Goal: Find specific page/section: Find specific page/section

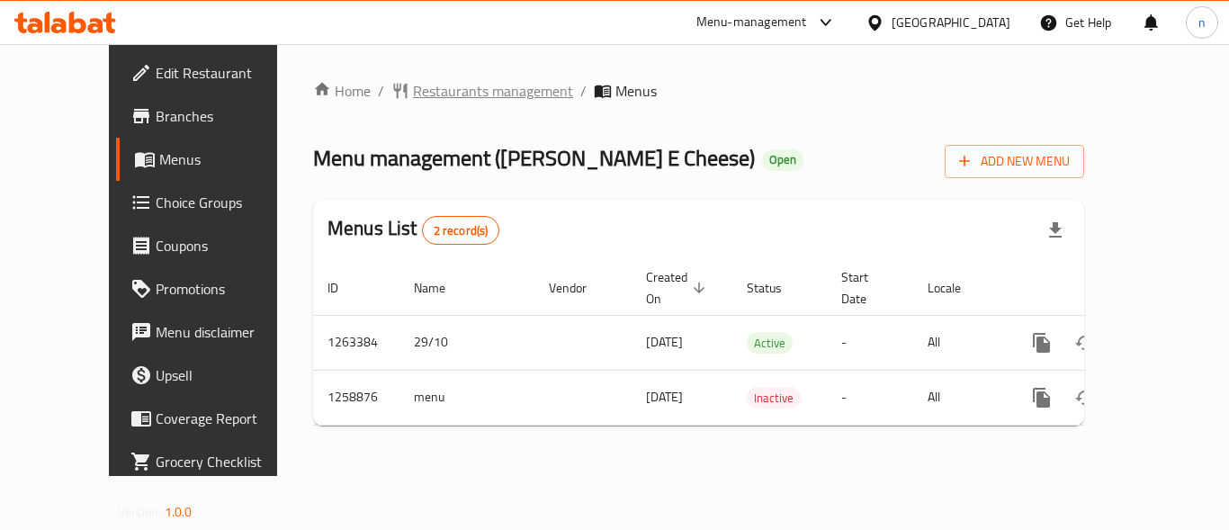
click at [427, 89] on span "Restaurants management" at bounding box center [493, 91] width 160 height 22
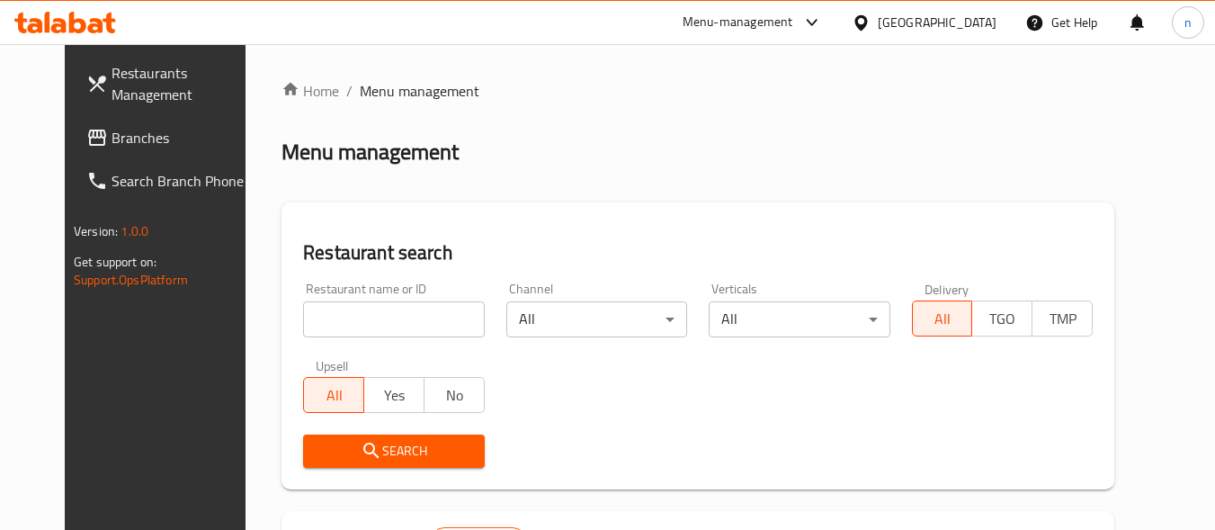
click at [406, 325] on input "search" at bounding box center [393, 319] width 181 height 36
paste input "684200"
type input "684200"
click button "Search" at bounding box center [393, 450] width 181 height 33
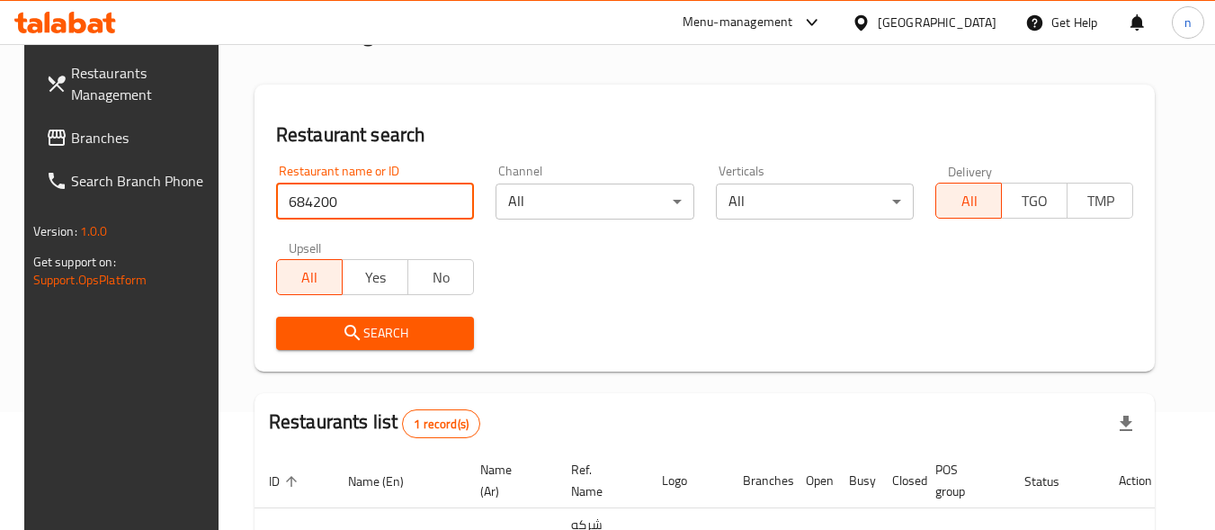
scroll to position [250, 0]
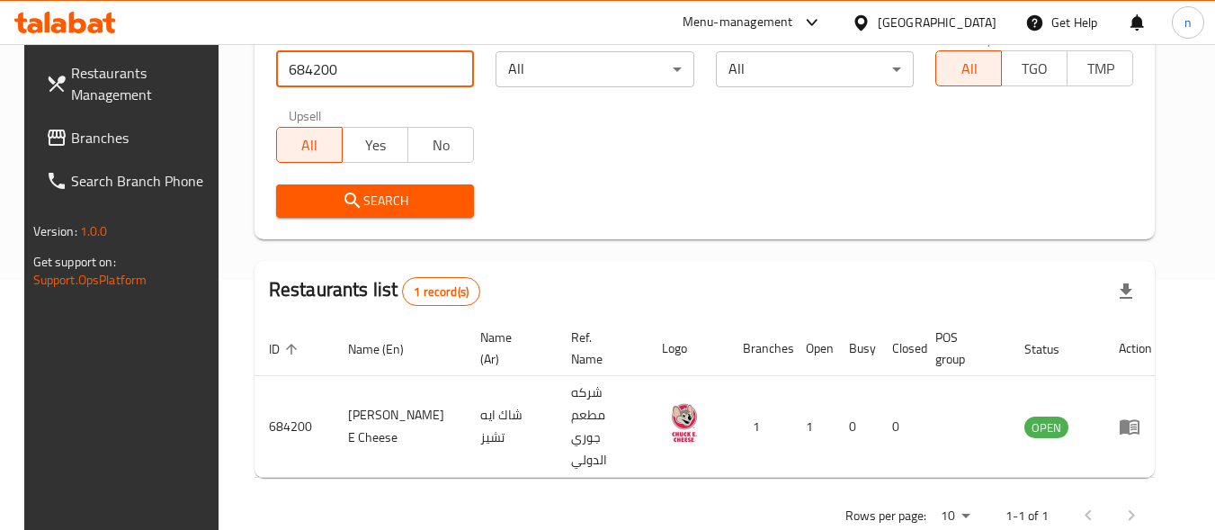
click at [962, 22] on div "[GEOGRAPHIC_DATA]" at bounding box center [937, 23] width 119 height 20
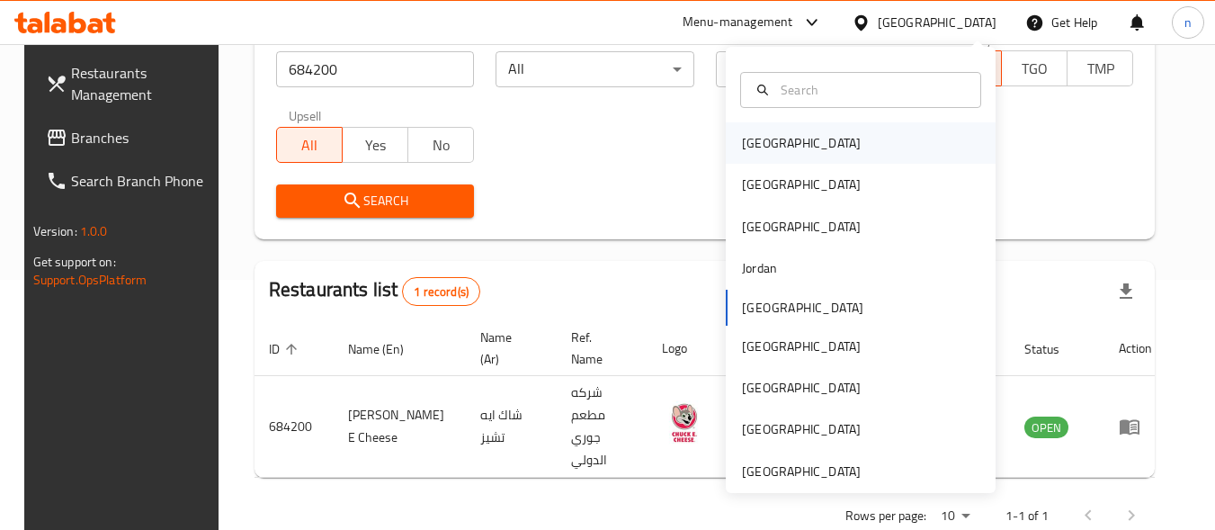
click at [767, 137] on div "[GEOGRAPHIC_DATA]" at bounding box center [801, 143] width 119 height 20
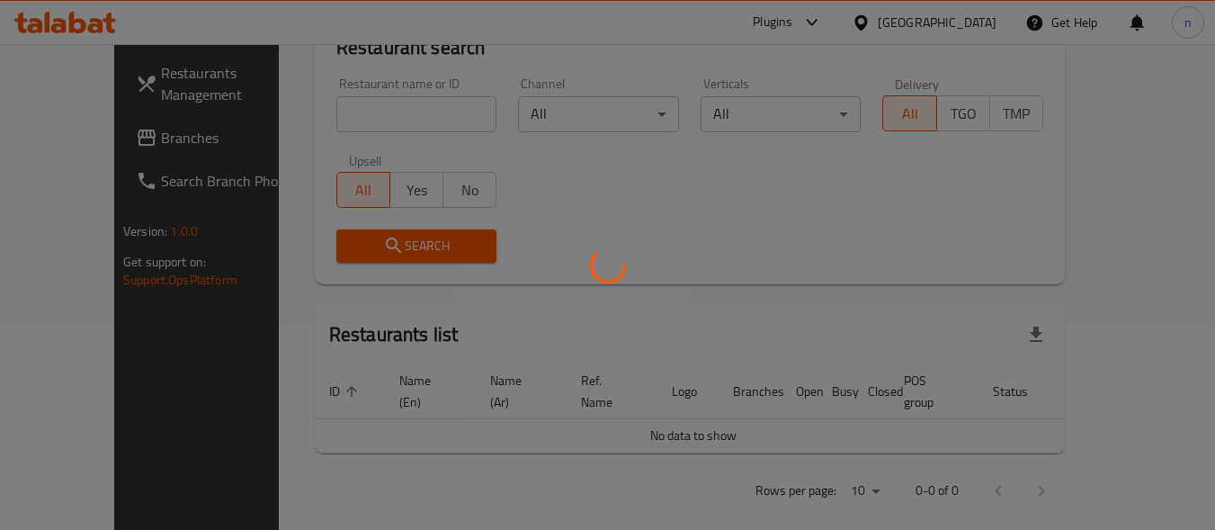
scroll to position [250, 0]
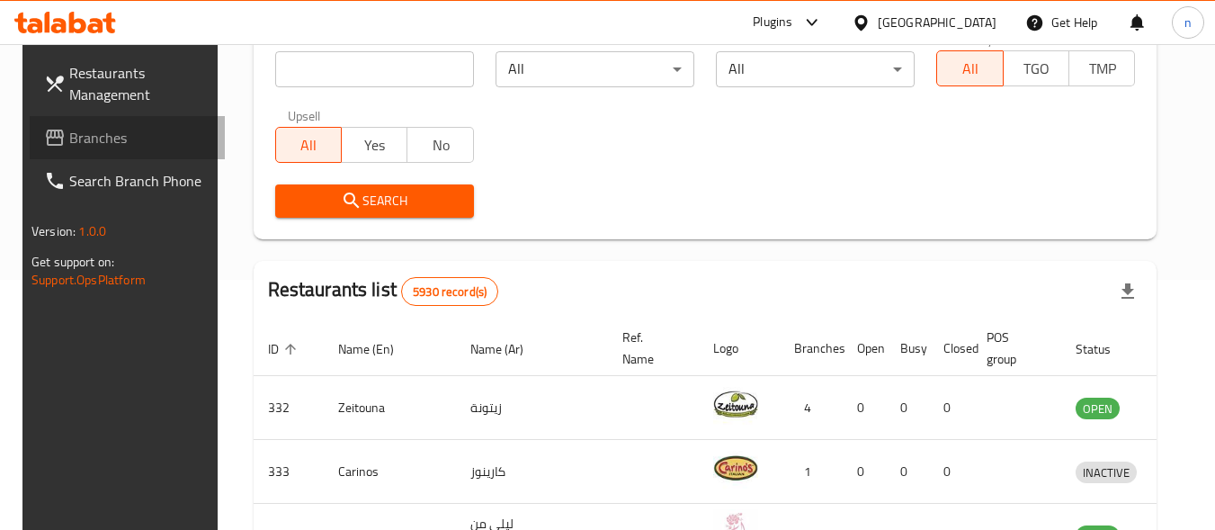
click at [81, 135] on span "Branches" at bounding box center [140, 138] width 142 height 22
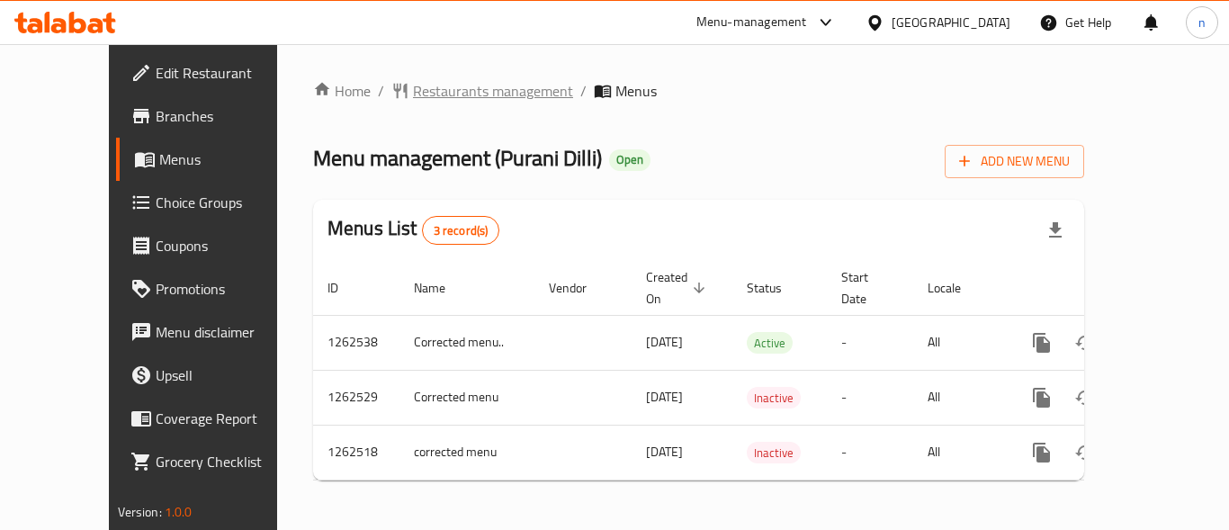
click at [413, 93] on span "Restaurants management" at bounding box center [493, 91] width 160 height 22
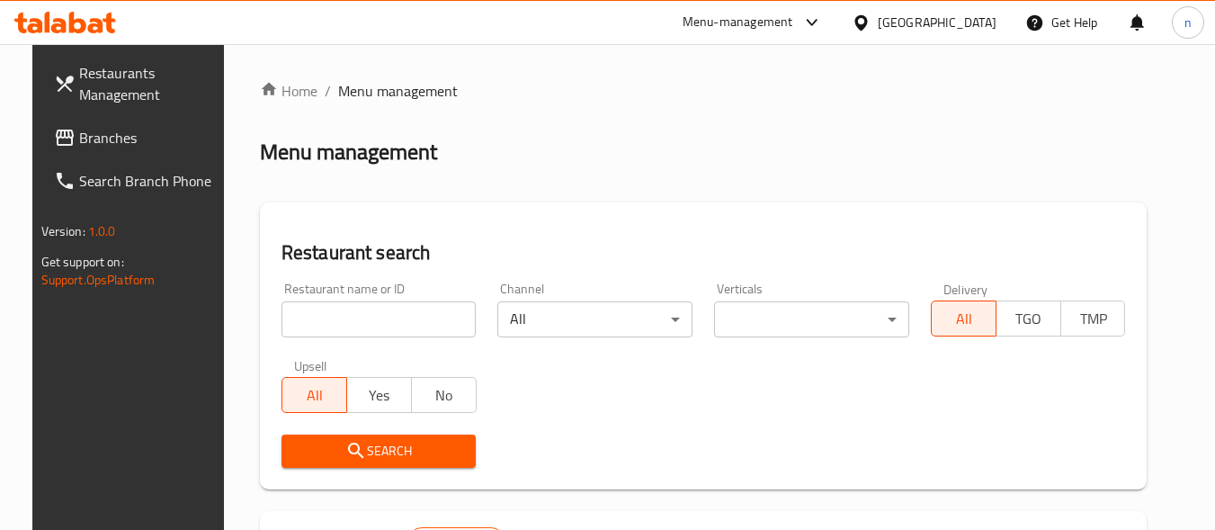
click at [395, 318] on input "search" at bounding box center [378, 319] width 195 height 36
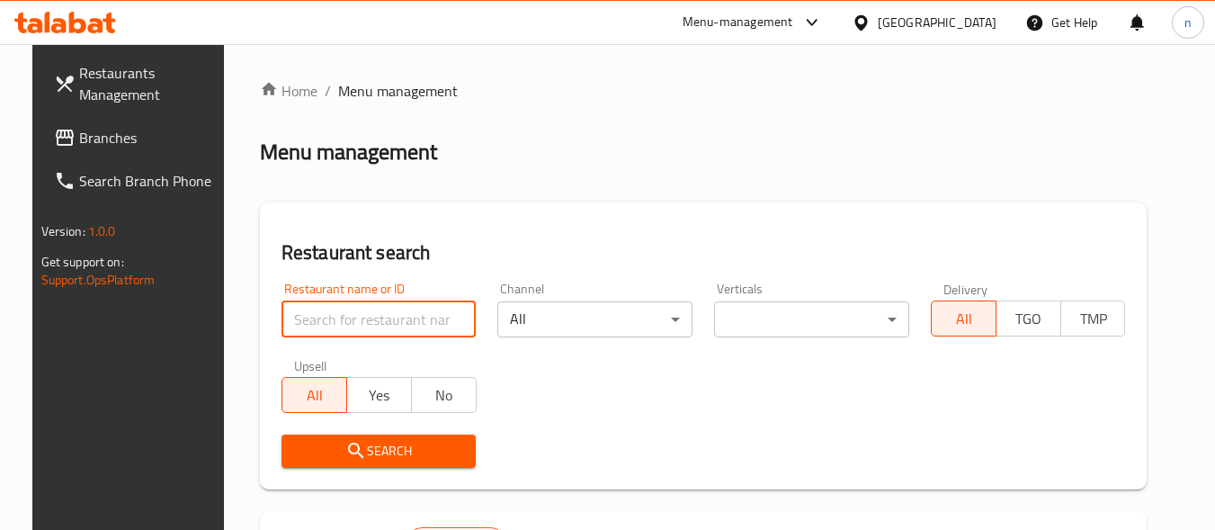
paste input "685561"
type input "685561"
click button "Search" at bounding box center [378, 450] width 195 height 33
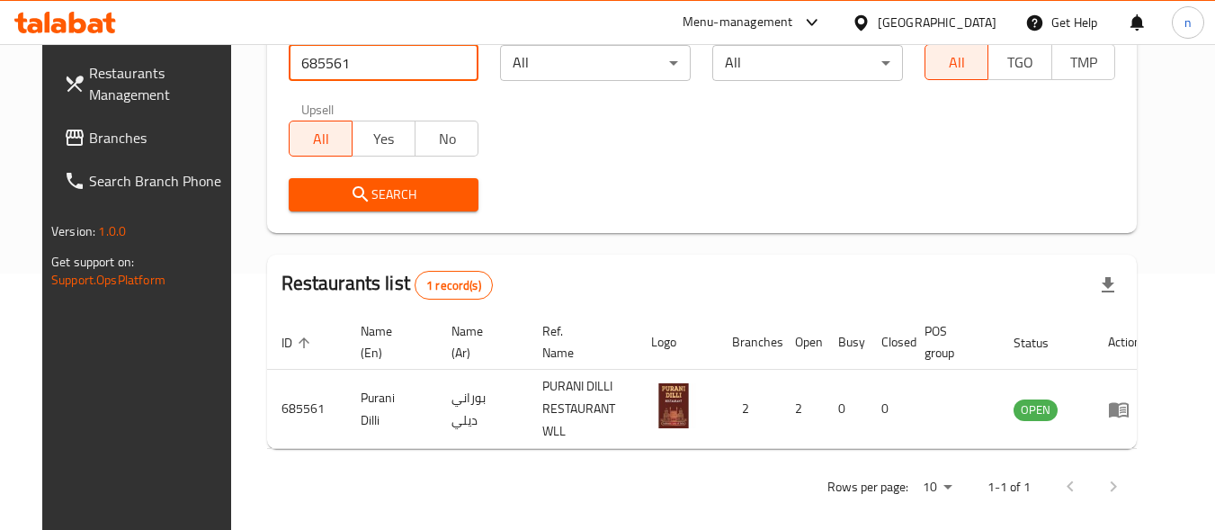
scroll to position [257, 0]
drag, startPoint x: 968, startPoint y: 22, endPoint x: 962, endPoint y: 31, distance: 9.7
click at [968, 23] on div "Bahrain" at bounding box center [937, 23] width 119 height 20
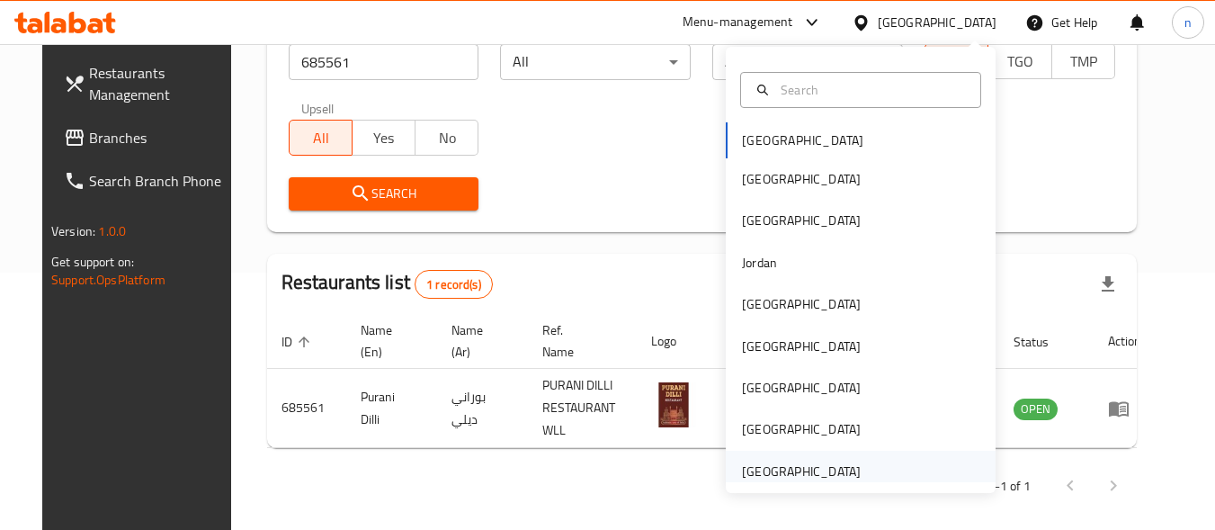
click at [845, 470] on div "United Arab Emirates" at bounding box center [801, 471] width 147 height 41
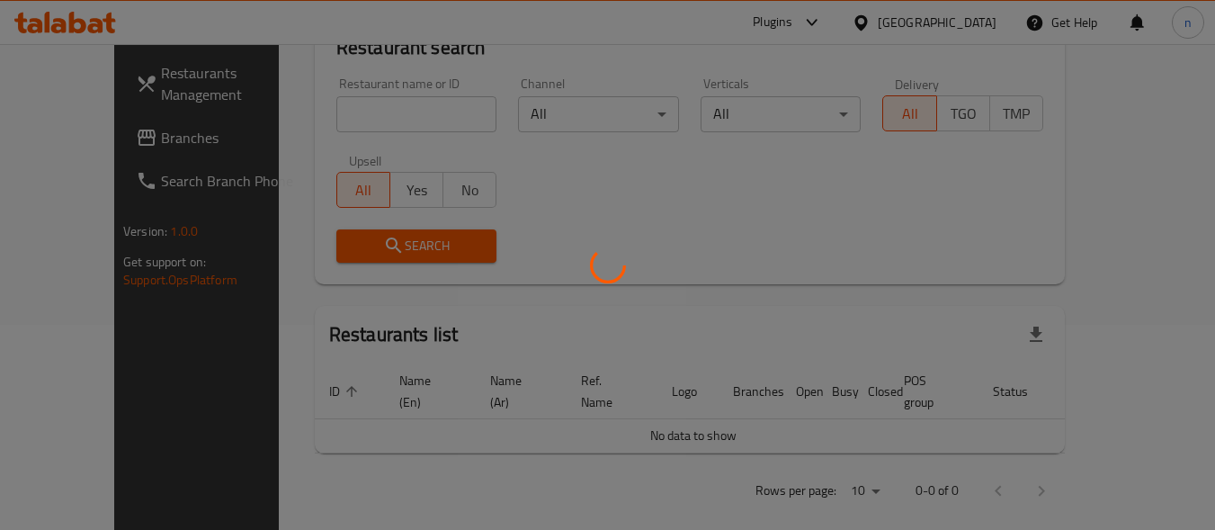
scroll to position [257, 0]
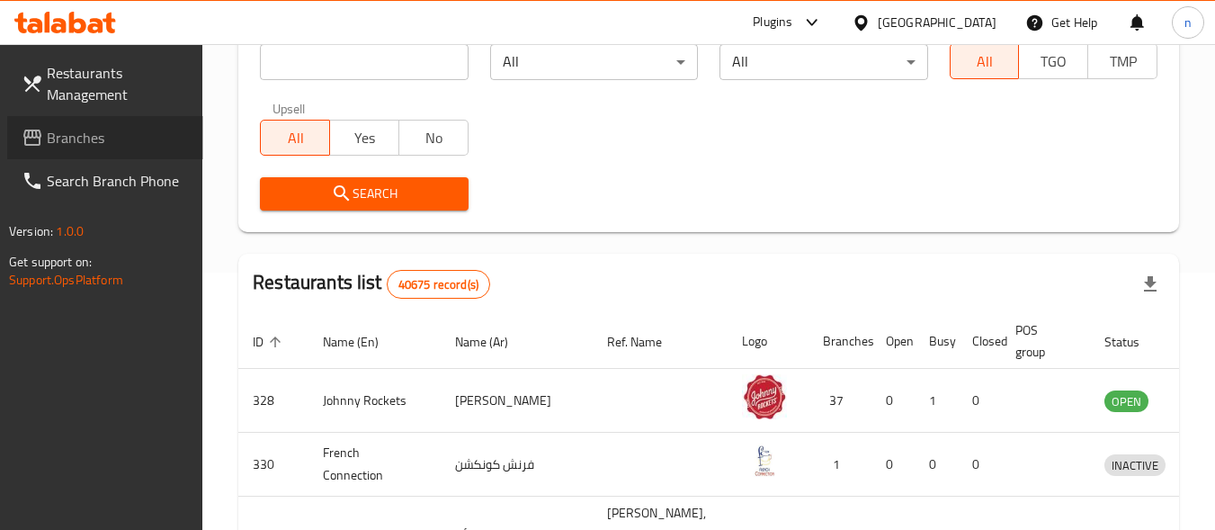
click at [95, 140] on span "Branches" at bounding box center [118, 138] width 142 height 22
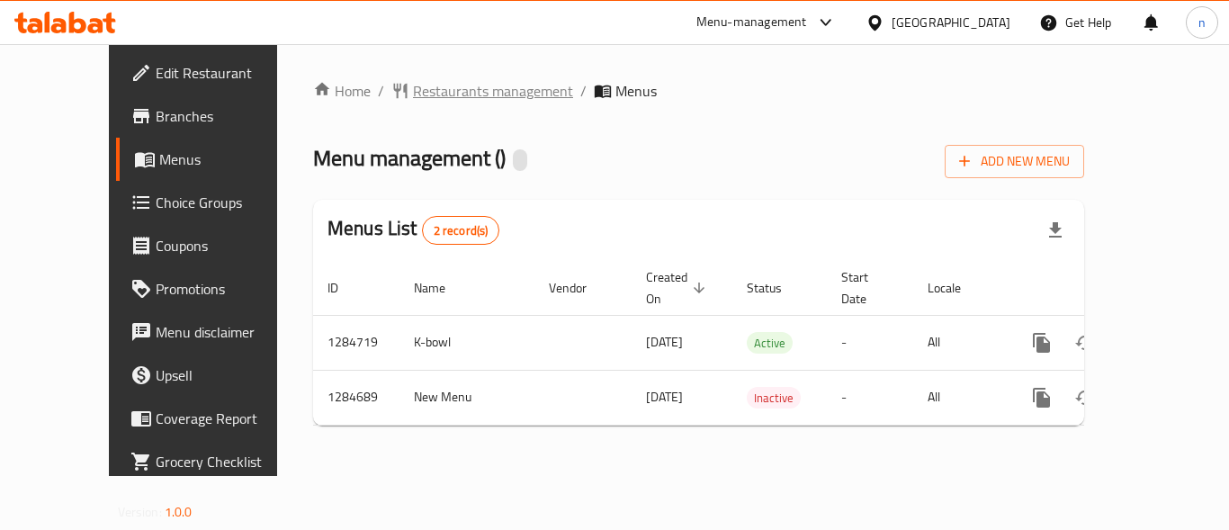
click at [413, 89] on span "Restaurants management" at bounding box center [493, 91] width 160 height 22
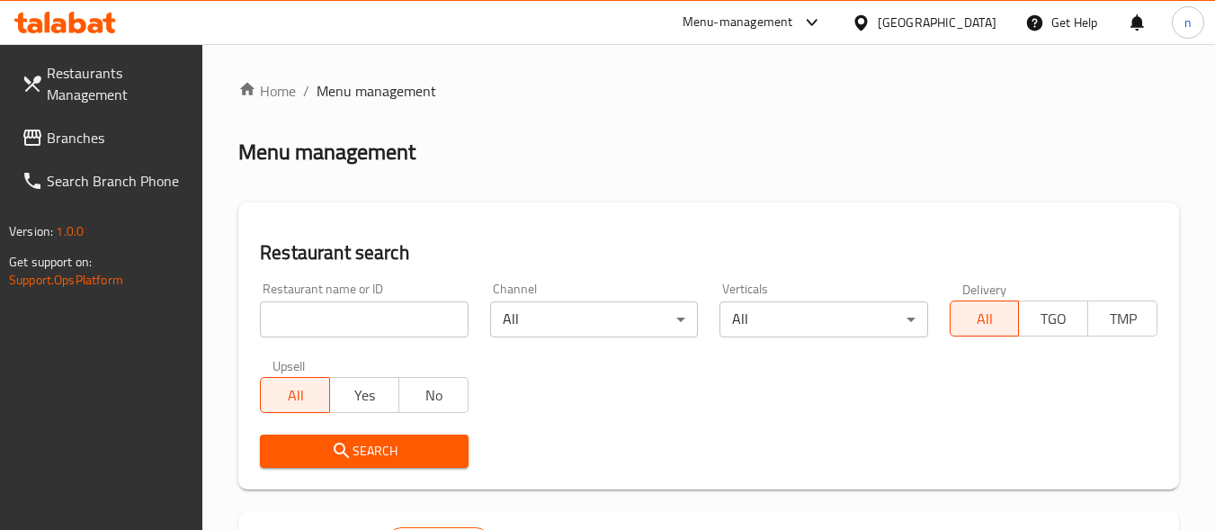
click at [392, 316] on input "search" at bounding box center [364, 319] width 208 height 36
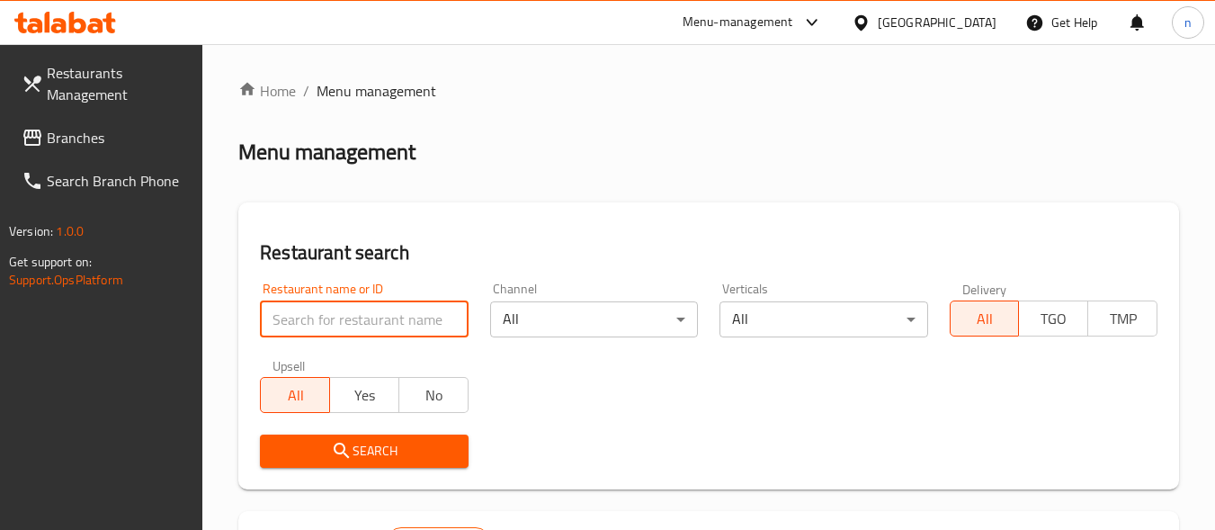
paste input "695748"
type input "695748"
click button "Search" at bounding box center [364, 450] width 208 height 33
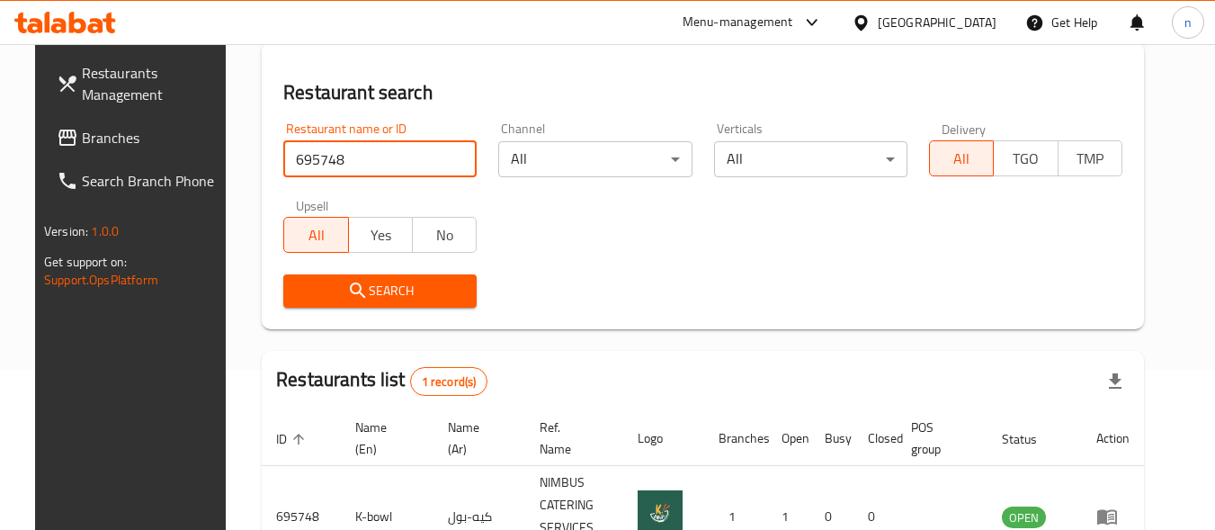
scroll to position [250, 0]
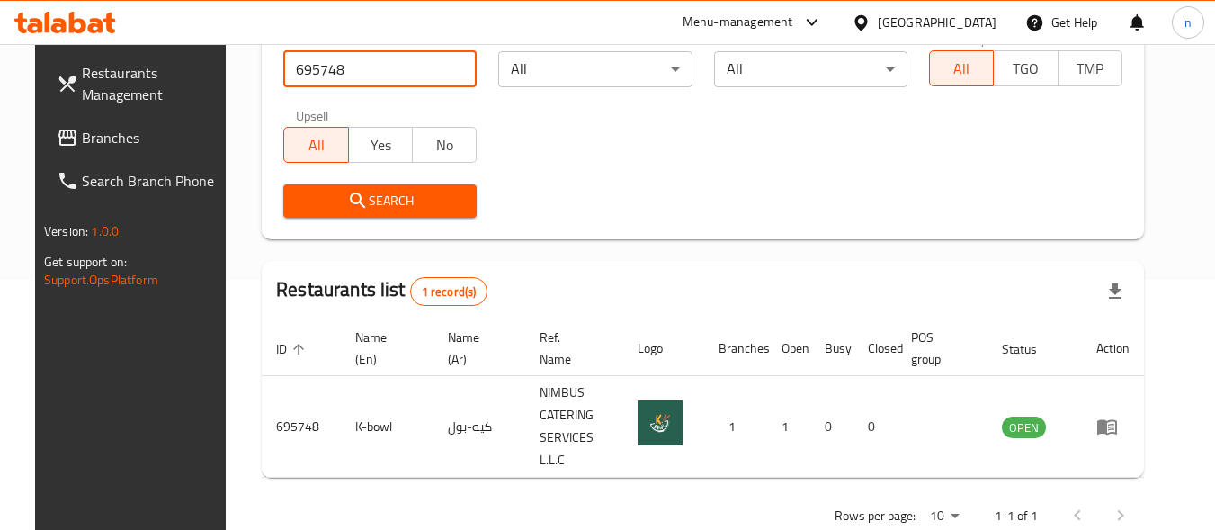
click at [925, 18] on div "United Arab Emirates" at bounding box center [937, 23] width 119 height 20
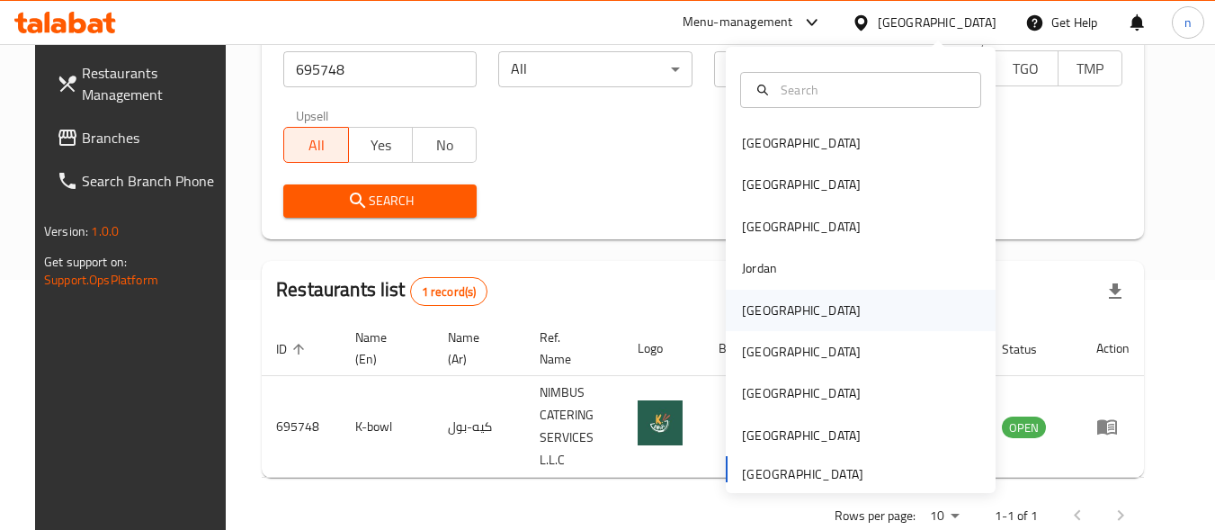
click at [750, 309] on div "[GEOGRAPHIC_DATA]" at bounding box center [801, 310] width 119 height 20
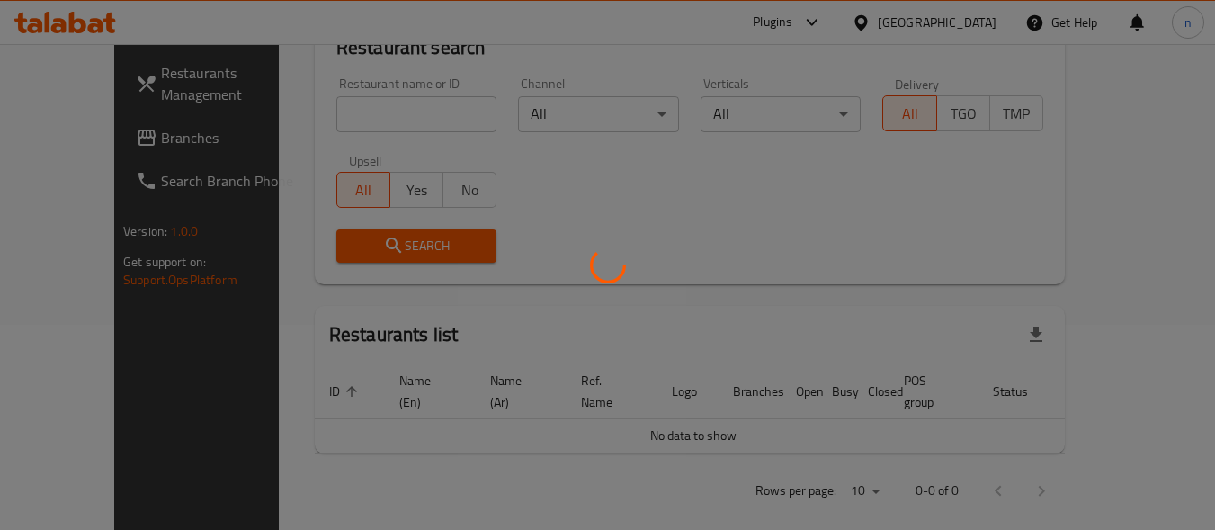
scroll to position [250, 0]
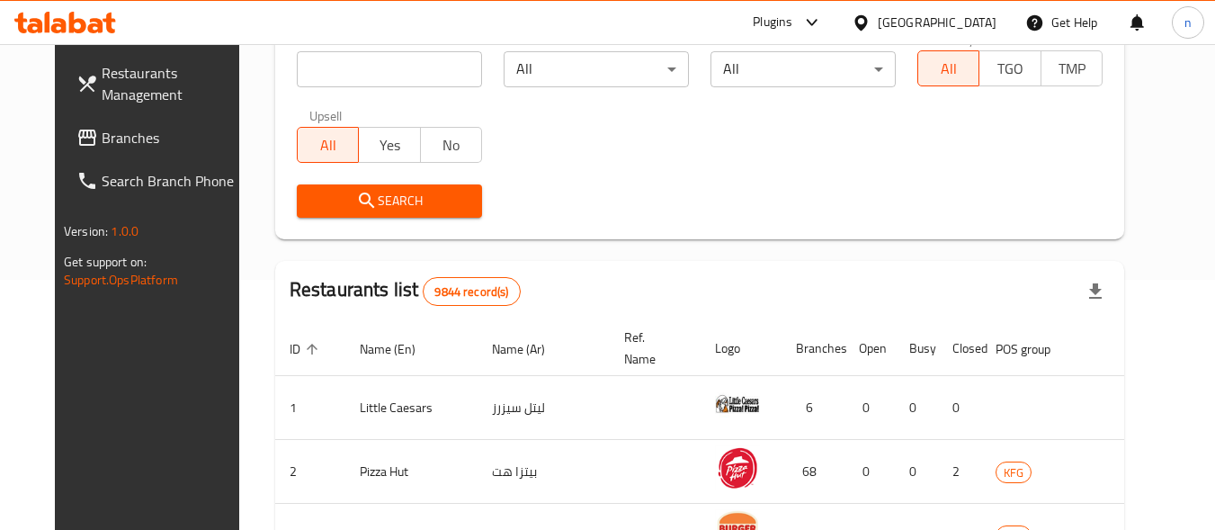
drag, startPoint x: 64, startPoint y: 138, endPoint x: 76, endPoint y: 143, distance: 12.5
click at [102, 138] on span "Branches" at bounding box center [173, 138] width 142 height 22
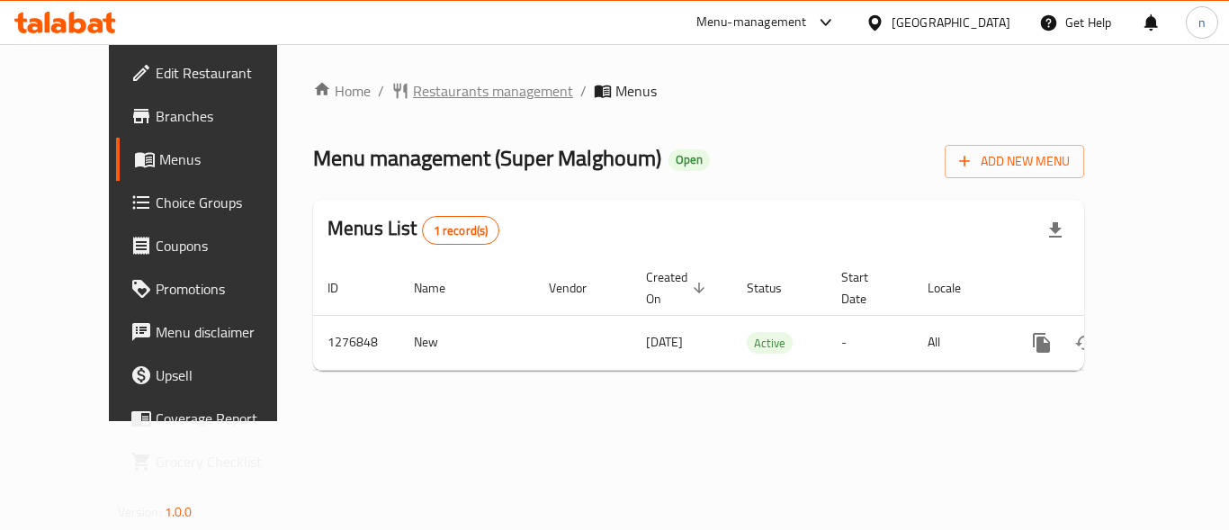
click at [413, 86] on span "Restaurants management" at bounding box center [493, 91] width 160 height 22
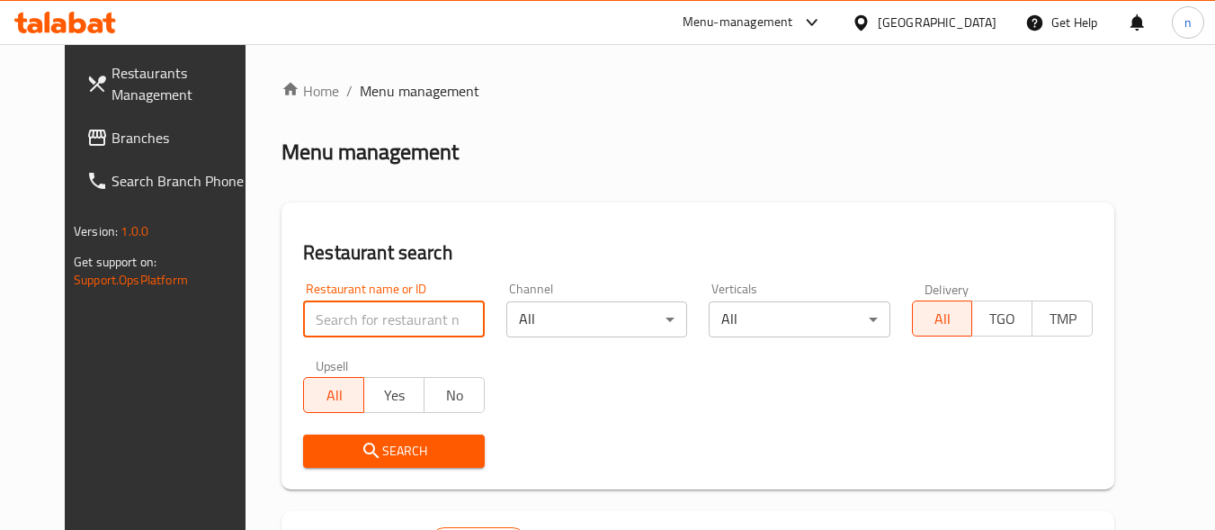
click at [408, 325] on input "search" at bounding box center [393, 319] width 181 height 36
paste input "692061"
type input "692061"
click button "Search" at bounding box center [393, 450] width 181 height 33
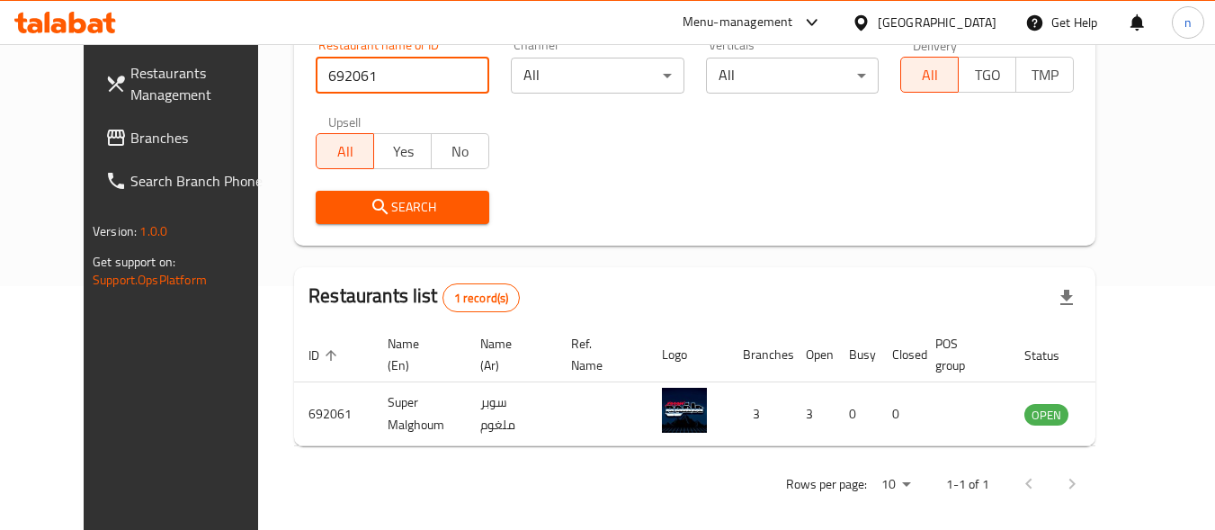
scroll to position [257, 0]
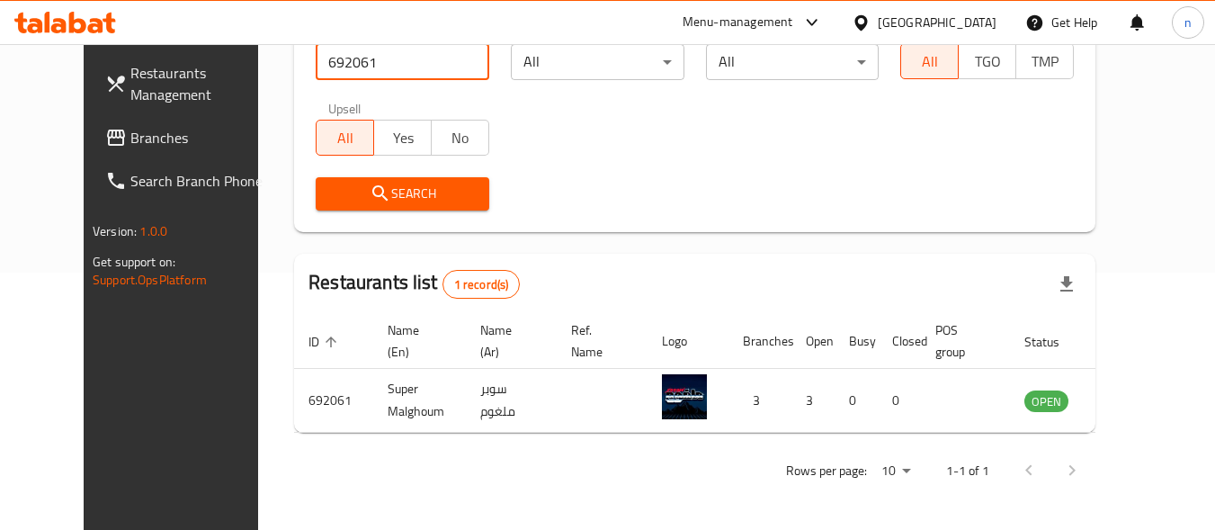
click at [963, 18] on div "[GEOGRAPHIC_DATA]" at bounding box center [937, 23] width 119 height 20
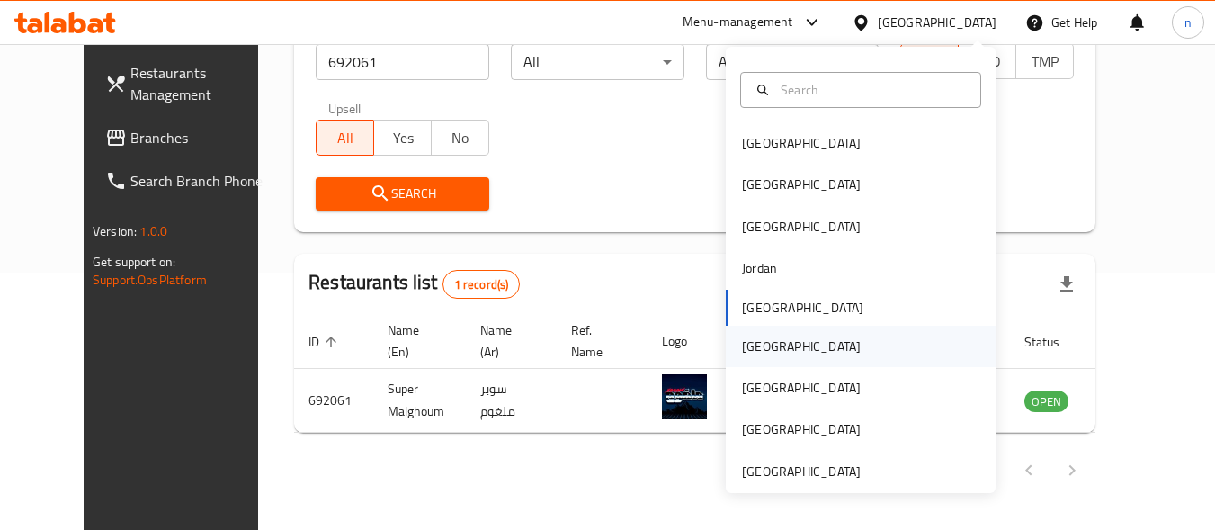
click at [750, 347] on div "[GEOGRAPHIC_DATA]" at bounding box center [801, 346] width 119 height 20
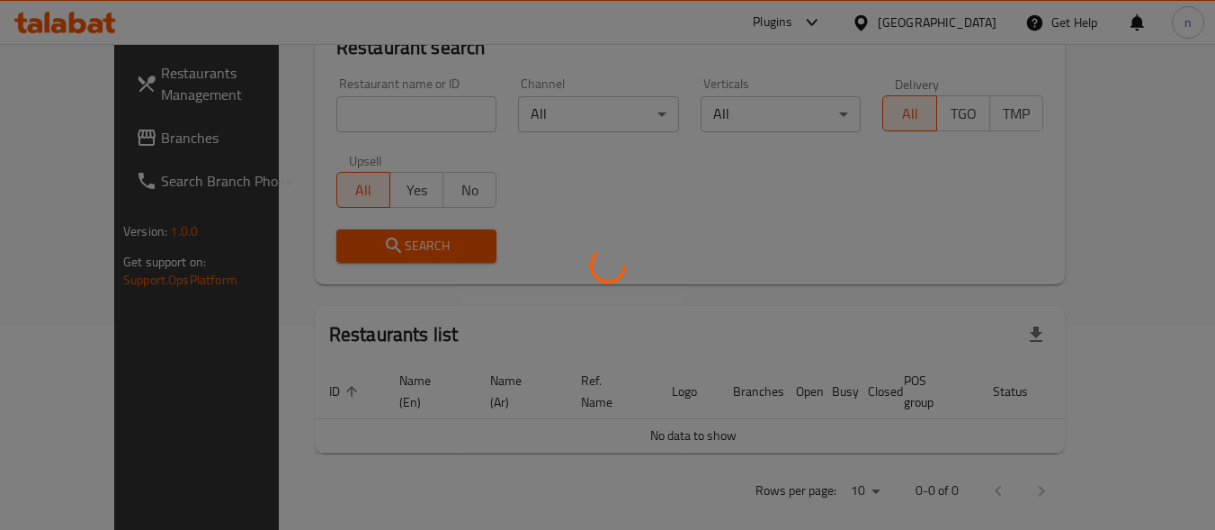
scroll to position [257, 0]
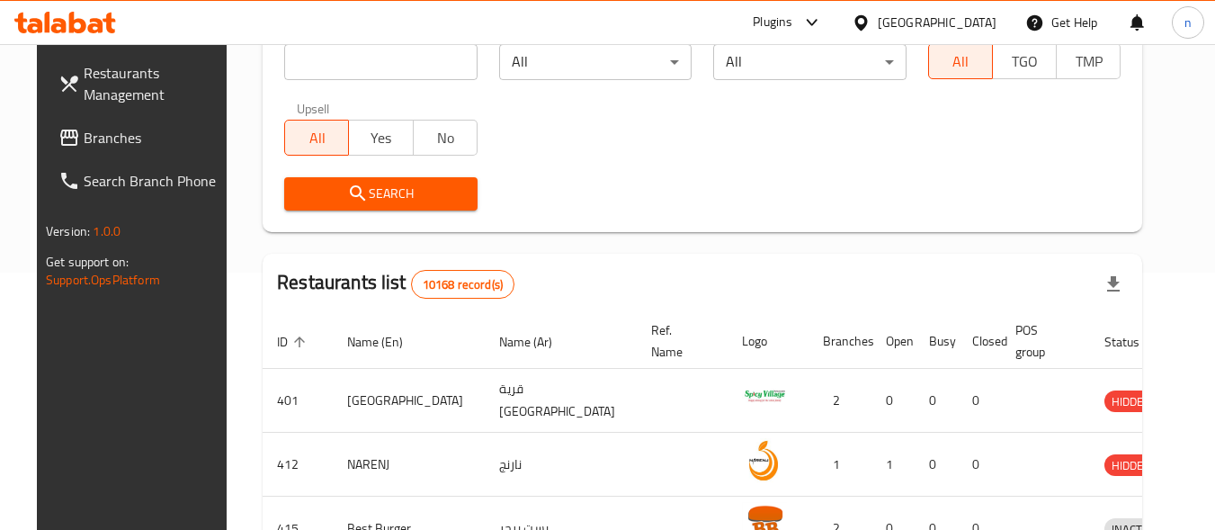
click at [87, 143] on span "Branches" at bounding box center [155, 138] width 142 height 22
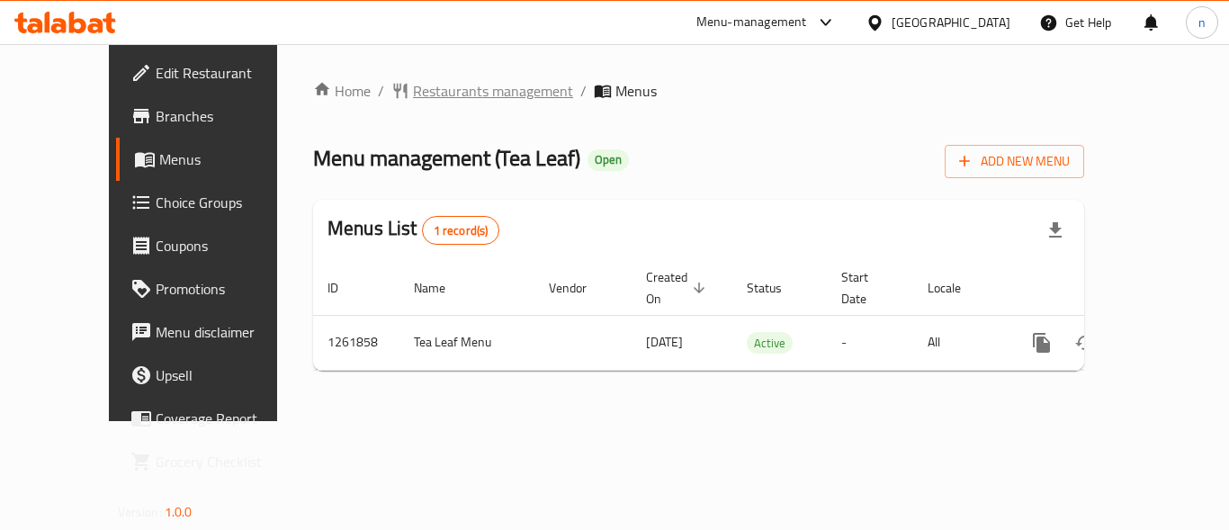
click at [424, 86] on span "Restaurants management" at bounding box center [493, 91] width 160 height 22
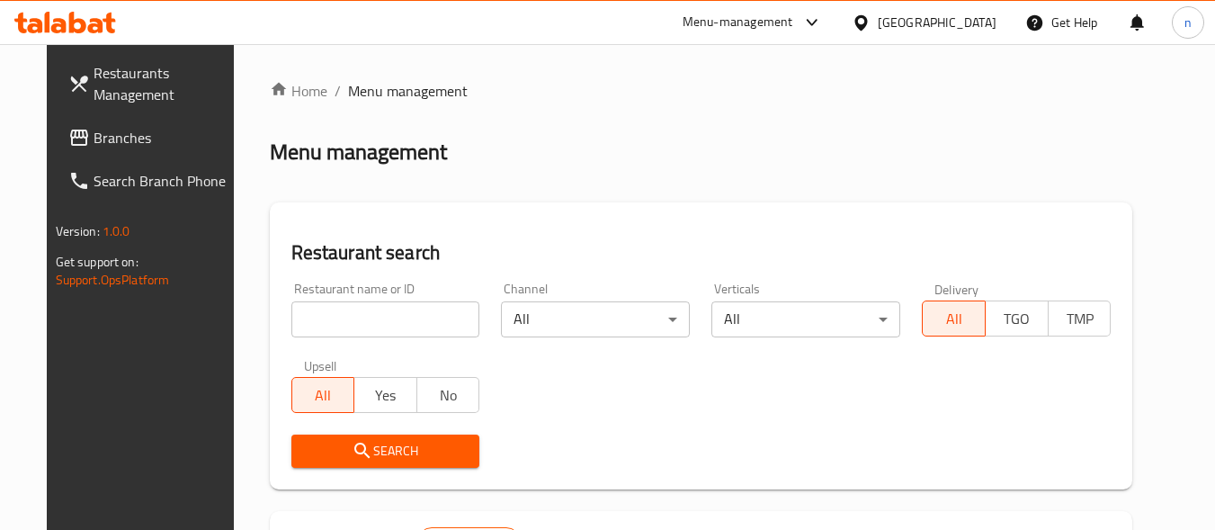
click at [382, 318] on input "search" at bounding box center [385, 319] width 189 height 36
paste input "685339"
type input "685339"
click button "Search" at bounding box center [385, 450] width 189 height 33
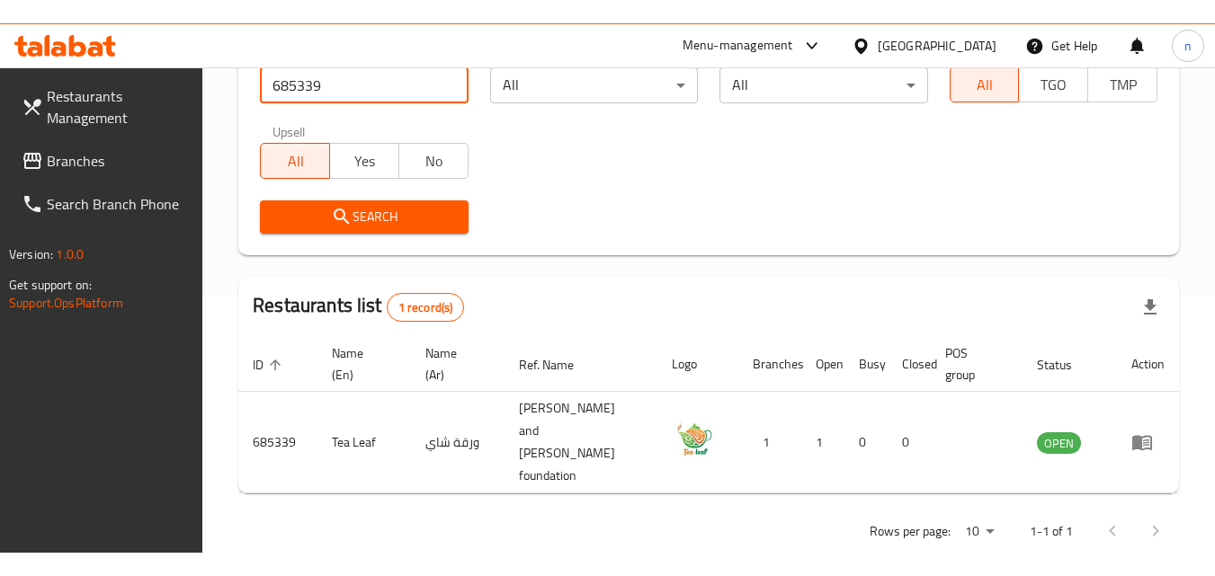
scroll to position [210, 0]
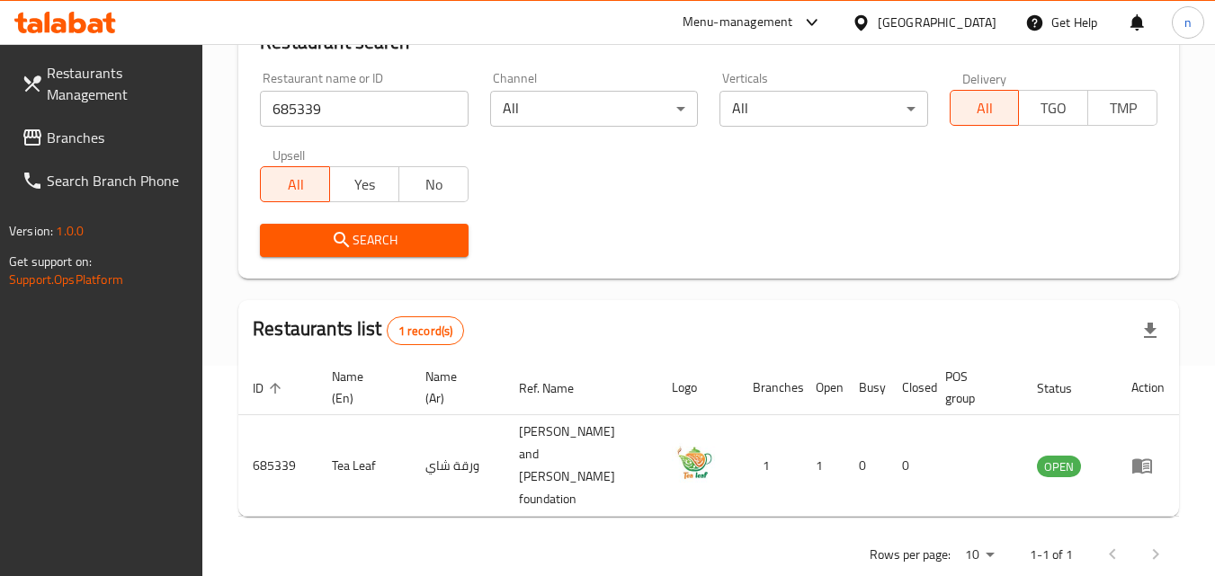
click at [976, 17] on div "Oman" at bounding box center [937, 23] width 119 height 20
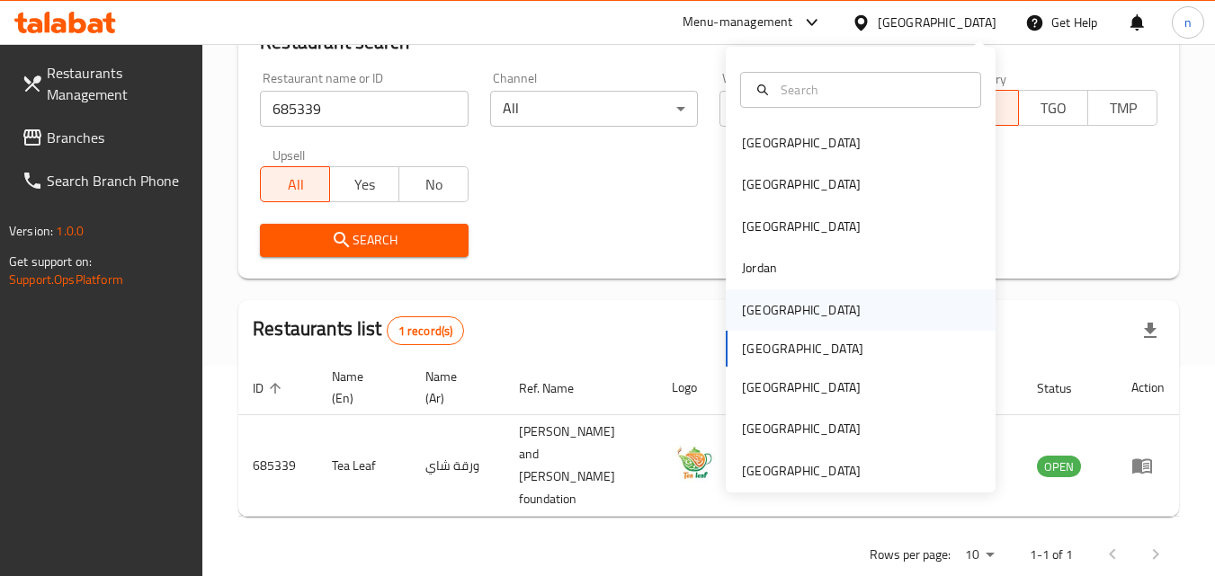
click at [746, 318] on div "[GEOGRAPHIC_DATA]" at bounding box center [801, 310] width 119 height 20
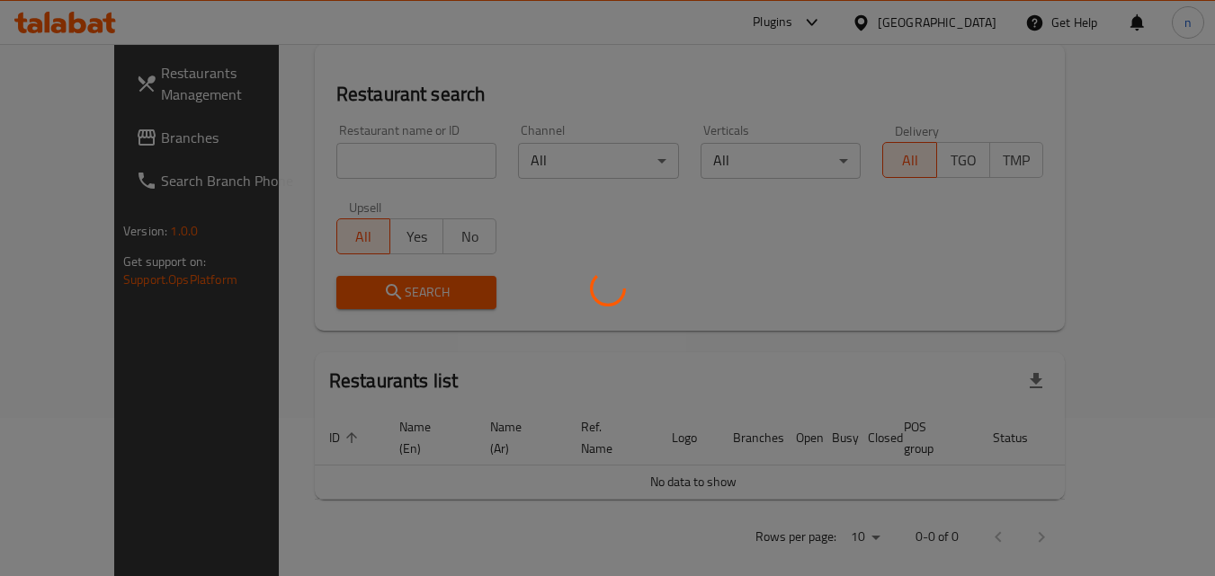
scroll to position [210, 0]
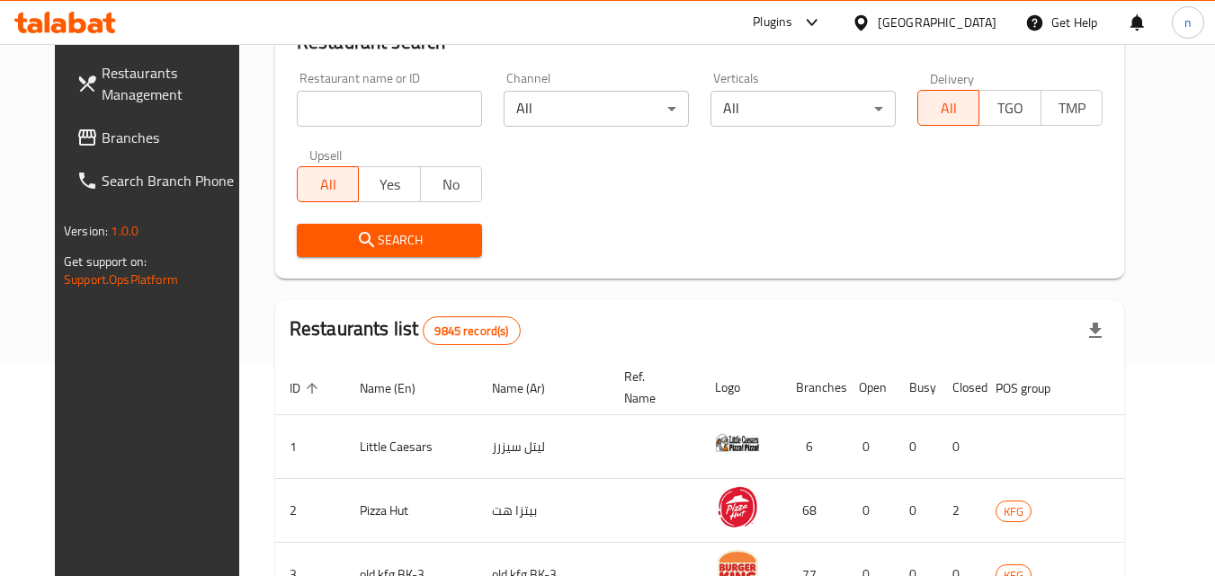
click at [102, 136] on span "Branches" at bounding box center [173, 138] width 142 height 22
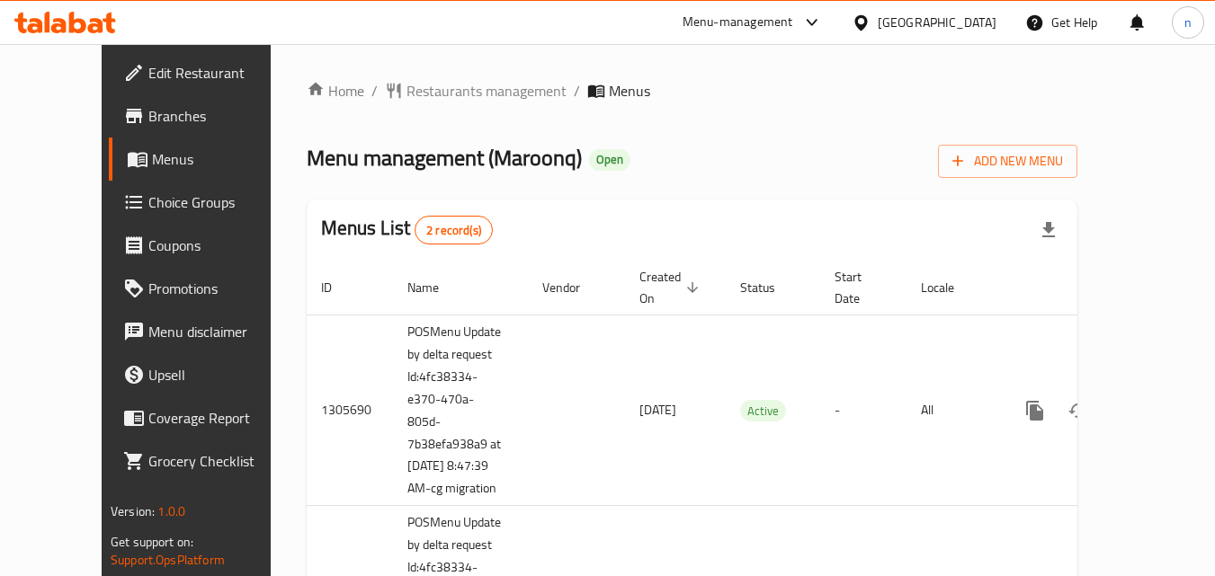
click at [411, 92] on span "Restaurants management" at bounding box center [487, 91] width 160 height 22
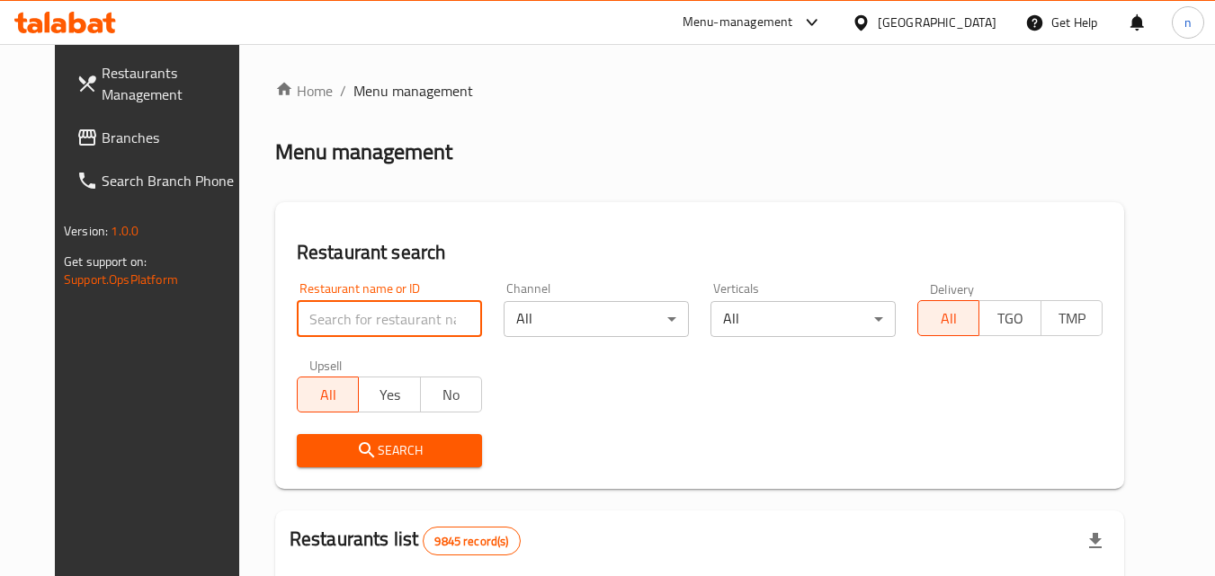
click at [382, 327] on input "search" at bounding box center [389, 319] width 185 height 36
paste input "701289"
type input "701289"
click button "Search" at bounding box center [389, 450] width 185 height 33
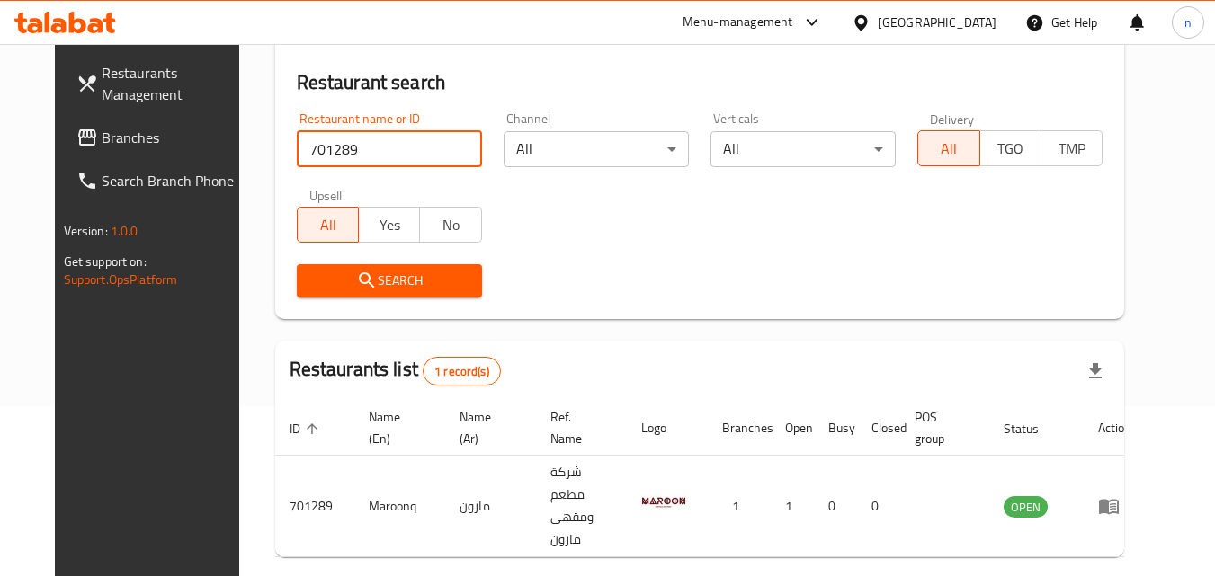
scroll to position [210, 0]
